Goal: Navigation & Orientation: Understand site structure

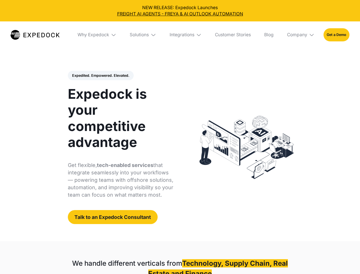
select select
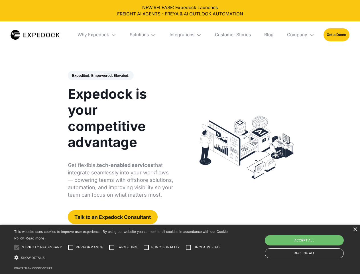
click at [180, 35] on div "Integrations" at bounding box center [182, 35] width 25 height 6
click at [97, 35] on div "Why Expedock" at bounding box center [89, 35] width 32 height 6
click at [143, 35] on div "Solutions" at bounding box center [134, 35] width 19 height 6
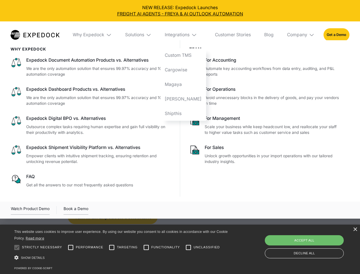
click at [186, 35] on div "Integrations" at bounding box center [177, 35] width 25 height 6
click at [301, 35] on div "Company" at bounding box center [297, 35] width 20 height 6
click at [100, 76] on div "Expedited. Empowered. Elevated. Automate Freight Document Extraction at 99.97% …" at bounding box center [121, 147] width 106 height 153
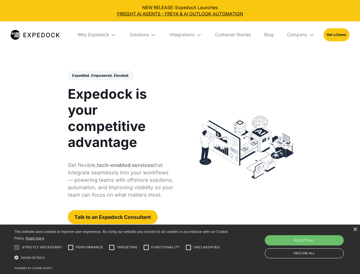
click at [17, 247] on div at bounding box center [16, 246] width 11 height 11
click at [71, 247] on input "Performance" at bounding box center [70, 246] width 11 height 11
checkbox input "true"
click at [112, 247] on input "Targeting" at bounding box center [111, 246] width 11 height 11
checkbox input "true"
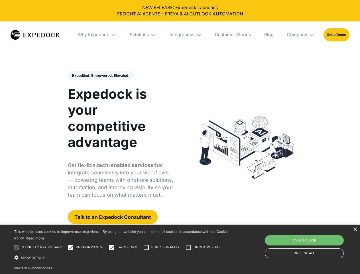
click at [146, 247] on input "Functionality" at bounding box center [146, 246] width 11 height 11
checkbox input "true"
